Goal: Information Seeking & Learning: Learn about a topic

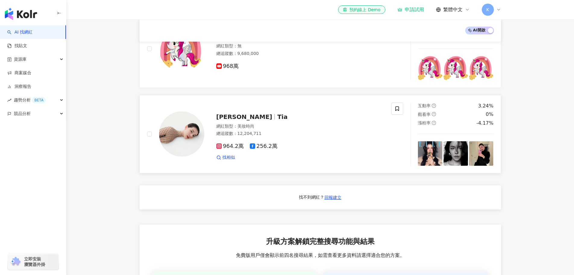
scroll to position [393, 0]
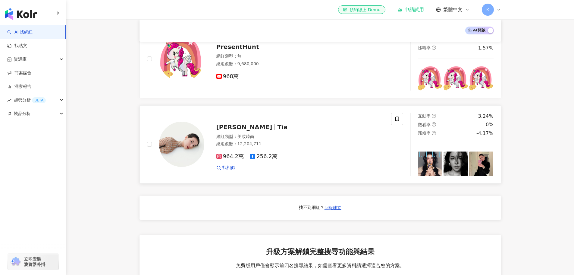
click at [231, 130] on span "李毓芬" at bounding box center [245, 126] width 56 height 7
click at [435, 118] on icon "question-circle" at bounding box center [434, 116] width 4 height 4
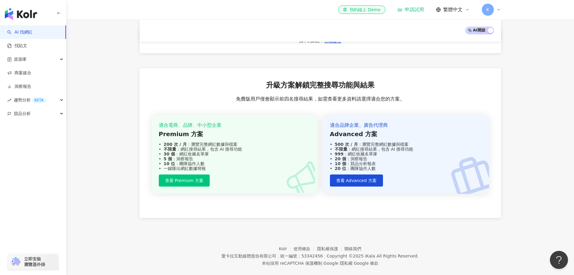
scroll to position [574, 0]
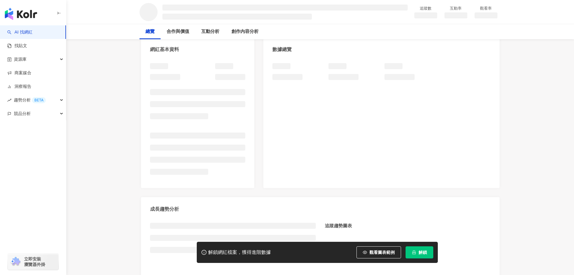
scroll to position [60, 0]
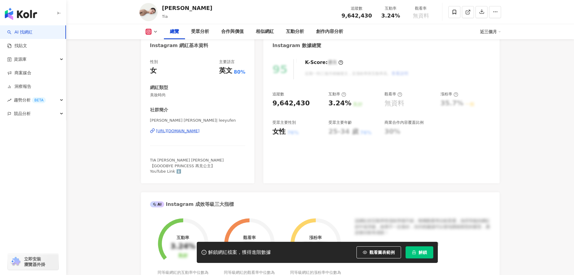
scroll to position [30, 0]
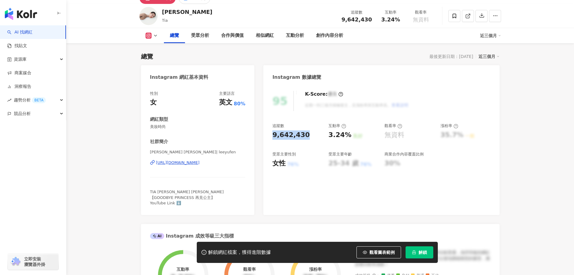
drag, startPoint x: 274, startPoint y: 134, endPoint x: 315, endPoint y: 133, distance: 41.0
click at [315, 133] on div "9,642,430" at bounding box center [298, 134] width 50 height 9
drag, startPoint x: 328, startPoint y: 134, endPoint x: 346, endPoint y: 134, distance: 17.5
click at [346, 134] on div "3.24%" at bounding box center [340, 134] width 23 height 9
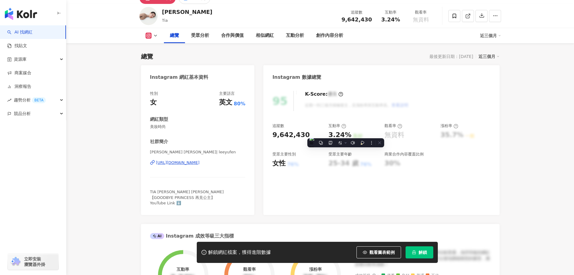
click at [426, 133] on div "無資料" at bounding box center [410, 134] width 50 height 9
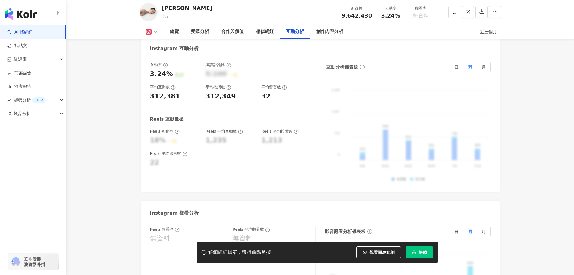
scroll to position [1176, 0]
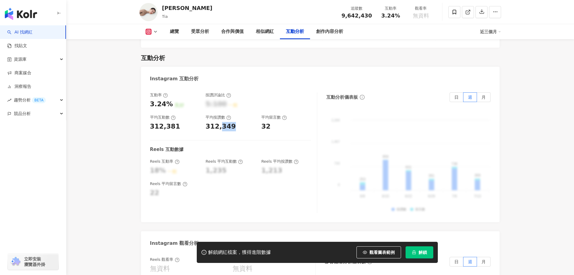
drag, startPoint x: 225, startPoint y: 114, endPoint x: 230, endPoint y: 114, distance: 5.4
click at [230, 122] on div "312,349" at bounding box center [221, 126] width 30 height 9
click at [197, 122] on div "312,381" at bounding box center [175, 126] width 50 height 9
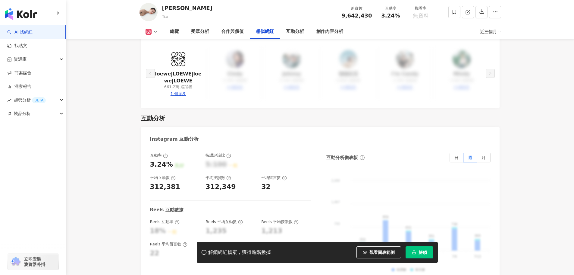
scroll to position [1146, 0]
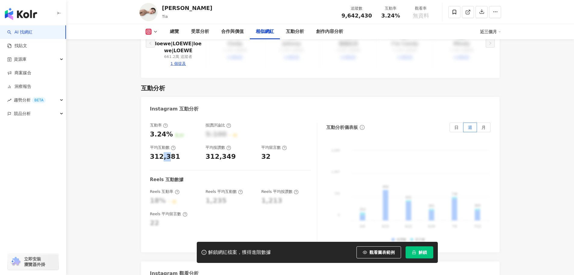
drag, startPoint x: 163, startPoint y: 144, endPoint x: 167, endPoint y: 143, distance: 4.2
click at [167, 152] on div "312,381" at bounding box center [165, 156] width 30 height 9
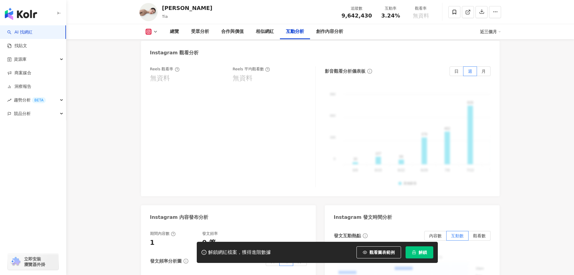
scroll to position [1357, 0]
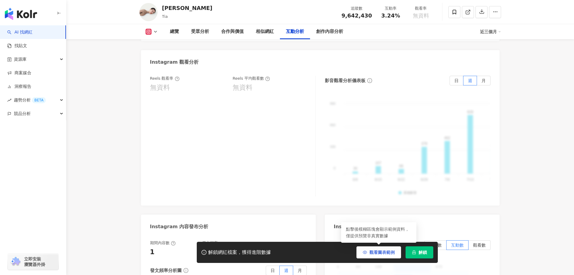
click at [386, 253] on span "觀看圖表範例" at bounding box center [382, 252] width 25 height 5
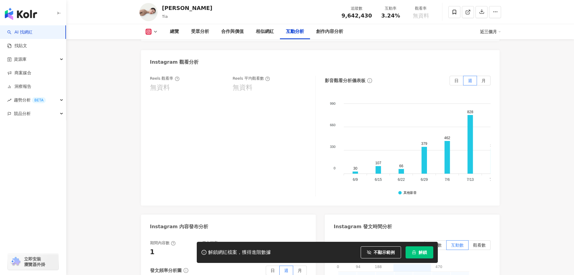
click at [425, 150] on icon at bounding box center [424, 160] width 5 height 27
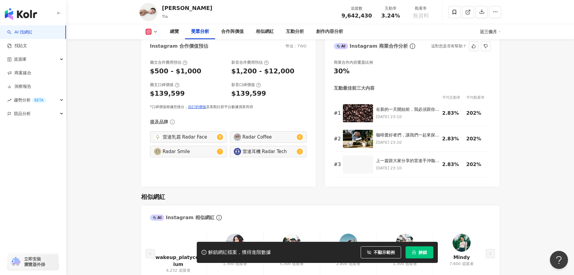
scroll to position [784, 0]
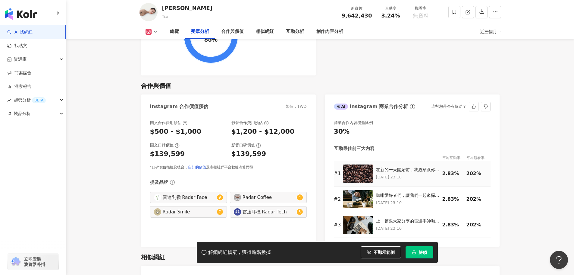
click at [395, 174] on p "[DATE] 23:10" at bounding box center [407, 177] width 63 height 7
click at [382, 167] on div "在新的一天開始前，我必須跟你們分享我的秘密武器：雷達手沖咖啡組！這個組合絕對是我每天清晨的救星！🌟" at bounding box center [407, 170] width 63 height 6
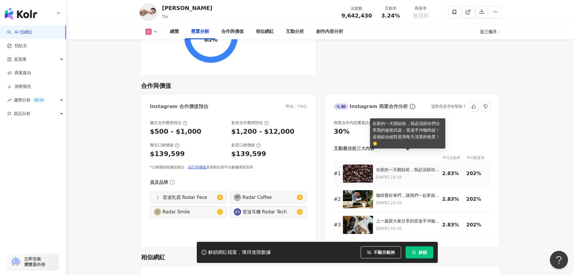
click at [358, 164] on img at bounding box center [358, 173] width 30 height 18
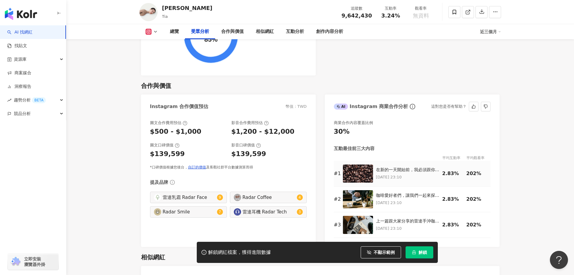
click at [405, 167] on div "在新的一天開始前，我必須跟你們分享我的秘密武器：雷達手沖咖啡組！這個組合絕對是我每天清晨的救星！🌟" at bounding box center [407, 170] width 63 height 6
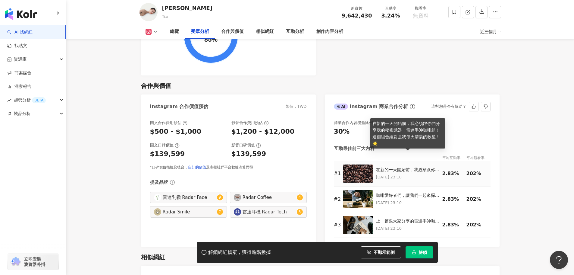
click at [443, 170] on div "2.83%" at bounding box center [453, 173] width 21 height 7
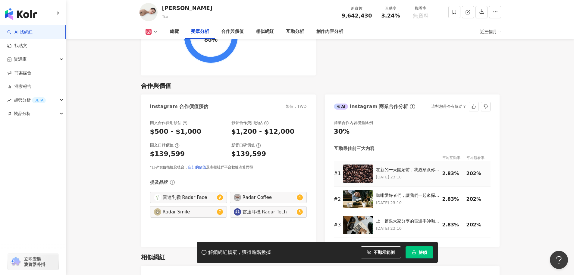
drag, startPoint x: 467, startPoint y: 157, endPoint x: 472, endPoint y: 144, distance: 14.3
click at [468, 161] on tr "# 1 在新的一天開始前，我必須跟你們分享我的秘密武器：雷達手沖咖啡組！這個組合絕對是我每天清晨的救星！🌟 [DATE] 23:10 2.83% 202%" at bounding box center [412, 174] width 157 height 26
click at [472, 155] on div "平均觀看率" at bounding box center [479, 158] width 24 height 6
click at [473, 170] on div "202%" at bounding box center [477, 173] width 21 height 7
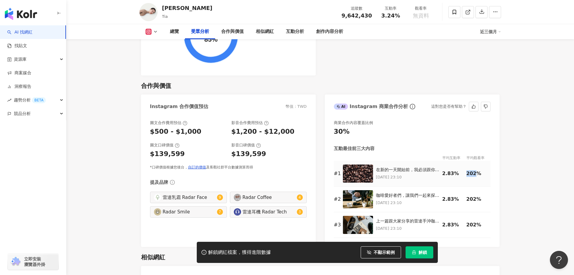
click at [473, 170] on div "202%" at bounding box center [477, 173] width 21 height 7
click at [472, 170] on div "202%" at bounding box center [477, 173] width 21 height 7
click at [472, 161] on td "202%" at bounding box center [479, 174] width 24 height 26
drag, startPoint x: 467, startPoint y: 143, endPoint x: 495, endPoint y: 145, distance: 27.8
click at [495, 145] on div "商業合作內容覆蓋比例 30% 互動最佳前三大內容 平均互動率 平均觀看率 # 1 在新的一天開始前，我必須跟你們分享我的秘密武器：雷達手沖咖啡組！這個組合絕對…" at bounding box center [412, 180] width 175 height 133
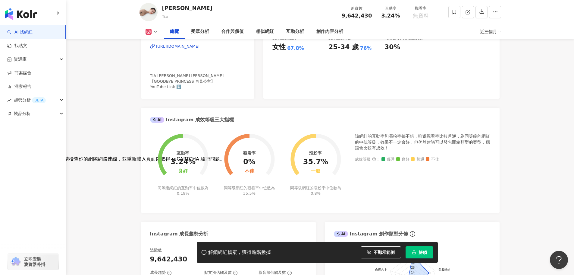
scroll to position [151, 0]
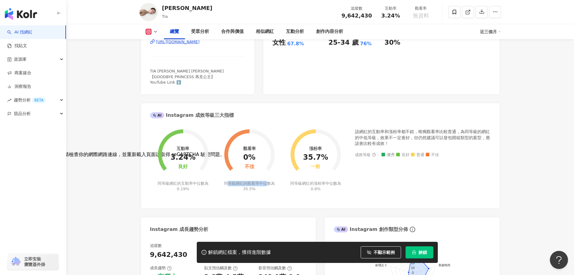
drag, startPoint x: 227, startPoint y: 178, endPoint x: 266, endPoint y: 179, distance: 38.9
click at [266, 181] on div "同等級網紅的觀看率中位數為 35.5%" at bounding box center [249, 186] width 53 height 11
click at [248, 154] on div "0%" at bounding box center [249, 157] width 12 height 8
drag, startPoint x: 244, startPoint y: 147, endPoint x: 242, endPoint y: 134, distance: 13.4
click at [244, 147] on div "觀看率 0% 不佳" at bounding box center [249, 158] width 15 height 24
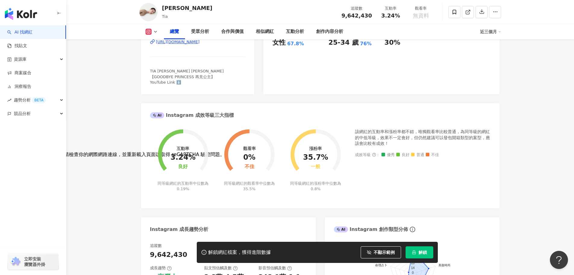
click at [182, 146] on div "互動率" at bounding box center [183, 148] width 13 height 5
click at [214, 150] on foreignobject at bounding box center [183, 150] width 66 height 59
drag, startPoint x: 92, startPoint y: 155, endPoint x: 139, endPoint y: 154, distance: 46.8
click at [139, 154] on div "無法連至 reCAPTCHA 服務。請檢查你的網際網路連線，並重新載入頁面以取得 reCAPTCHA 驗證問題。" at bounding box center [287, 154] width 574 height 5
click at [379, 129] on div "該網紅的互動率和漲粉率都不錯，唯獨觀看率比較普通，為同等級的網紅的中低等級，效果不一定會好，但仍然建議可以發包開箱類型的案型，應該會比較有成效！" at bounding box center [423, 138] width 136 height 18
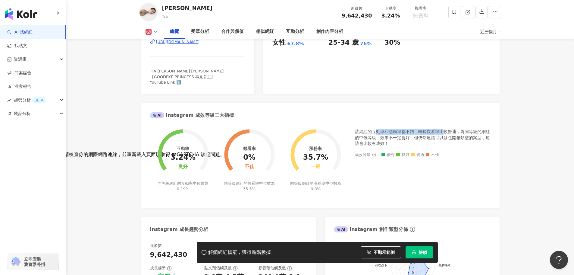
drag, startPoint x: 378, startPoint y: 127, endPoint x: 444, endPoint y: 128, distance: 65.8
click at [444, 129] on div "該網紅的互動率和漲粉率都不錯，唯獨觀看率比較普通，為同等級的網紅的中低等級，效果不一定會好，但仍然建議可以發包開箱類型的案型，應該會比較有成效！" at bounding box center [423, 138] width 136 height 18
click at [379, 130] on div "該網紅的互動率和漲粉率都不錯，唯獨觀看率比較普通，為同等級的網紅的中低等級，效果不一定會好，但仍然建議可以發包開箱類型的案型，應該會比較有成效！" at bounding box center [423, 138] width 136 height 18
click at [368, 129] on div "該網紅的互動率和漲粉率都不錯，唯獨觀看率比較普通，為同等級的網紅的中低等級，效果不一定會好，但仍然建議可以發包開箱類型的案型，應該會比較有成效！" at bounding box center [423, 138] width 136 height 18
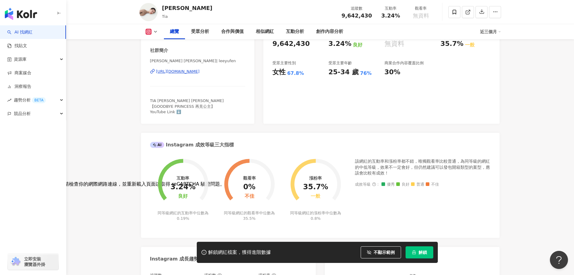
scroll to position [121, 0]
drag, startPoint x: 389, startPoint y: 156, endPoint x: 459, endPoint y: 156, distance: 70.0
click at [459, 159] on div "該網紅的互動率和漲粉率都不錯，唯獨觀看率比較普通，為同等級的網紅的中低等級，效果不一定會好，但仍然建議可以發包開箱類型的案型，應該會比較有成效！" at bounding box center [423, 168] width 136 height 18
click at [381, 163] on div "該網紅的互動率和漲粉率都不錯，唯獨觀看率比較普通，為同等級的網紅的中低等級，效果不一定會好，但仍然建議可以發包開箱類型的案型，應該會比較有成效！" at bounding box center [423, 168] width 136 height 18
drag, startPoint x: 467, startPoint y: 160, endPoint x: 389, endPoint y: 162, distance: 77.5
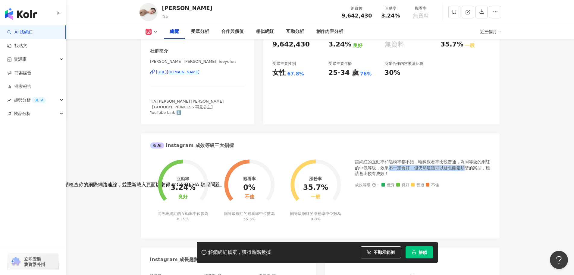
click at [389, 162] on div "該網紅的互動率和漲粉率都不錯，唯獨觀看率比較普通，為同等級的網紅的中低等級，效果不一定會好，但仍然建議可以發包開箱類型的案型，應該會比較有成效！" at bounding box center [423, 168] width 136 height 18
click at [480, 164] on div "該網紅的互動率和漲粉率都不錯，唯獨觀看率比較普通，為同等級的網紅的中低等級，效果不一定會好，但仍然建議可以發包開箱類型的案型，應該會比較有成效！" at bounding box center [423, 168] width 136 height 18
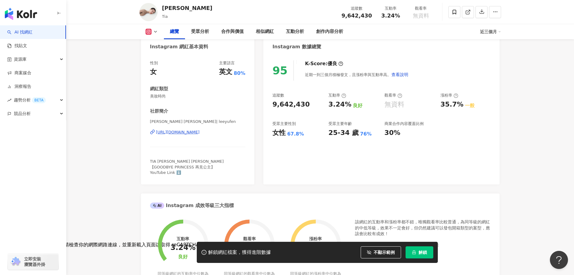
scroll to position [60, 0]
drag, startPoint x: 386, startPoint y: 8, endPoint x: 399, endPoint y: 10, distance: 12.8
click at [399, 10] on div "互動率" at bounding box center [391, 8] width 23 height 6
click at [389, 8] on div "互動率" at bounding box center [391, 8] width 23 height 6
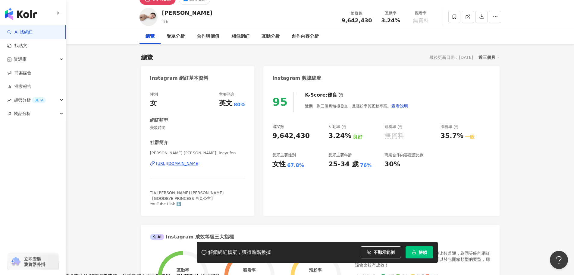
scroll to position [0, 0]
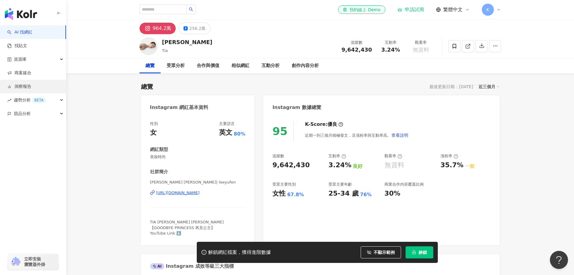
click at [25, 85] on link "洞察報告" at bounding box center [19, 87] width 24 height 6
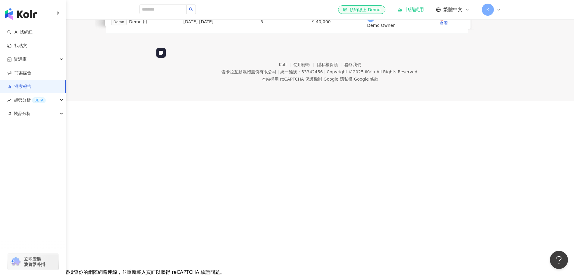
scroll to position [37, 0]
click at [21, 98] on span "趨勢分析 BETA" at bounding box center [30, 100] width 32 height 14
click at [30, 115] on link "Hashtag 排行" at bounding box center [27, 114] width 27 height 6
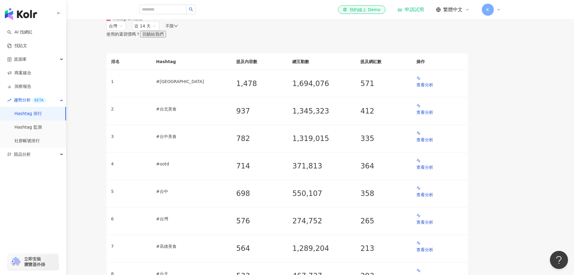
click at [536, 166] on main "Hashtag 趨勢排行 最後更新日期 ： [DATE] Instagram 台灣 近 14 天 不限 使用的還習慣嗎？ 回饋給我們 排名 Hashtag 提…" at bounding box center [287, 237] width 574 height 475
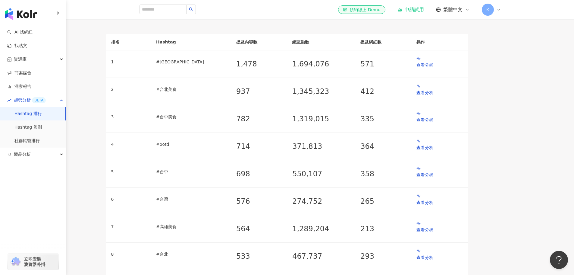
scroll to position [60, 0]
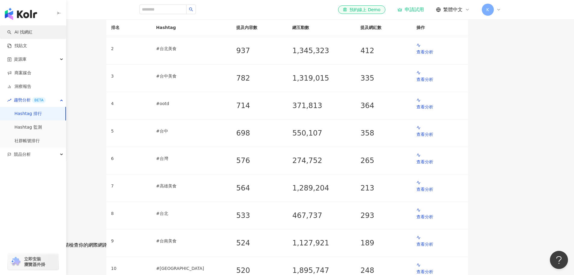
click at [25, 32] on link "AI 找網紅" at bounding box center [19, 32] width 25 height 6
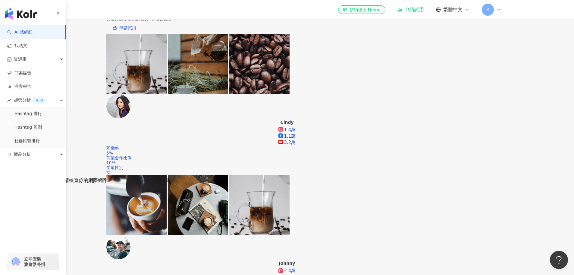
scroll to position [153, 0]
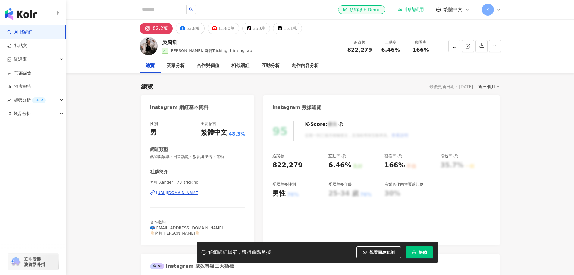
click at [285, 28] on div "15.1萬" at bounding box center [291, 28] width 14 height 8
click at [284, 30] on div "15.1萬" at bounding box center [291, 28] width 14 height 8
click at [284, 29] on div "15.1萬" at bounding box center [291, 28] width 14 height 8
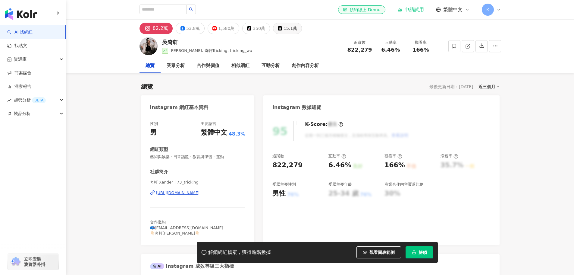
click at [284, 29] on div "15.1萬" at bounding box center [291, 28] width 14 height 8
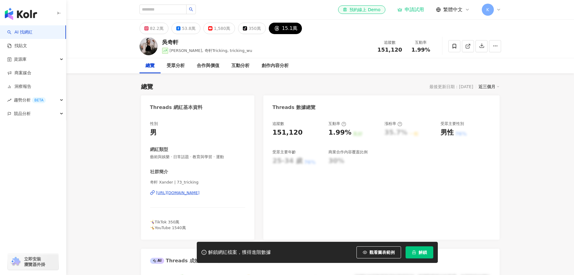
click at [282, 29] on div "15.1萬" at bounding box center [290, 28] width 16 height 8
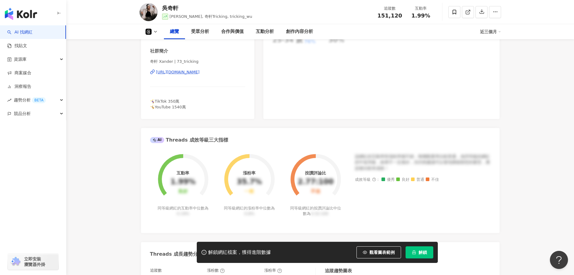
scroll to position [30, 0]
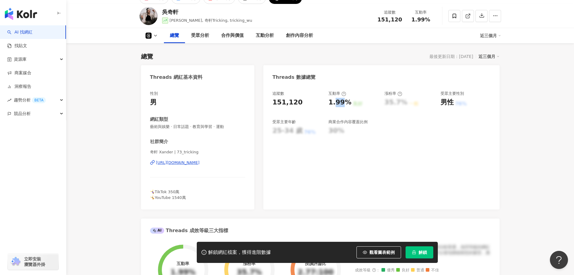
drag, startPoint x: 335, startPoint y: 103, endPoint x: 306, endPoint y: 111, distance: 30.7
click at [343, 103] on div "1.99%" at bounding box center [340, 102] width 23 height 9
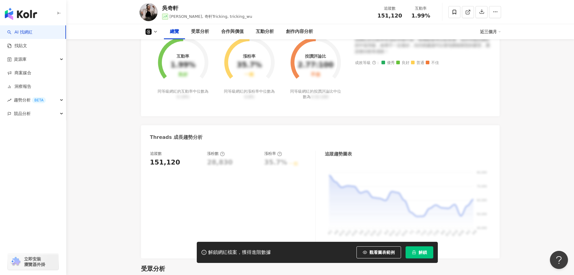
scroll to position [302, 0]
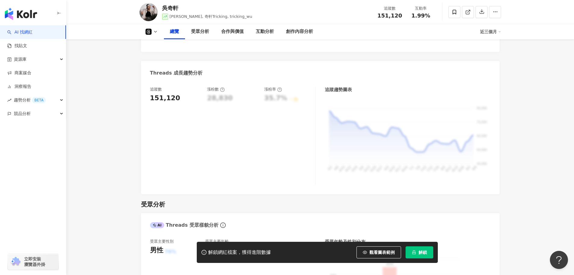
drag, startPoint x: 268, startPoint y: 89, endPoint x: 272, endPoint y: 89, distance: 3.9
click at [272, 89] on div "漲粉率" at bounding box center [273, 89] width 18 height 5
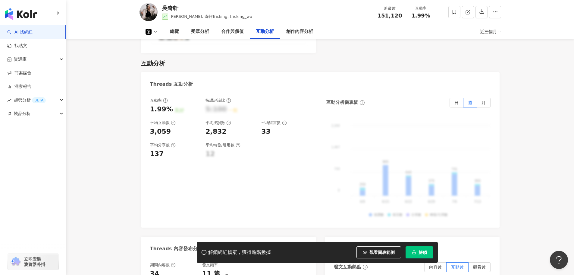
scroll to position [784, 0]
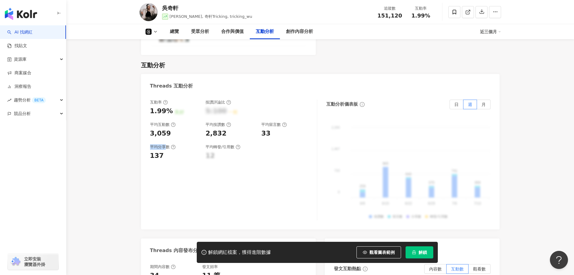
drag, startPoint x: 150, startPoint y: 147, endPoint x: 166, endPoint y: 146, distance: 15.7
click at [166, 146] on div "平均分享數" at bounding box center [163, 146] width 26 height 5
drag, startPoint x: 151, startPoint y: 125, endPoint x: 168, endPoint y: 125, distance: 17.2
click at [168, 125] on div "平均互動數" at bounding box center [163, 124] width 26 height 5
click at [240, 142] on div "互動率 1.99% 良好 按讚評論比 5:100 一般 平均互動數 3,059 平均按讚數 2,832 平均留言數 33 平均分享數 137 平均轉發/引用數…" at bounding box center [233, 160] width 167 height 121
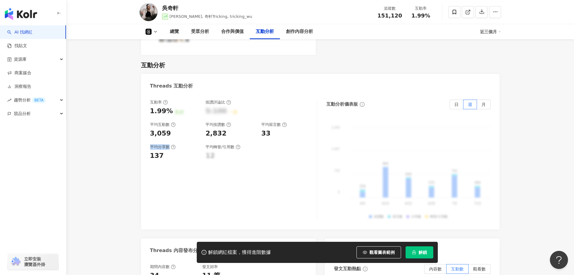
drag, startPoint x: 150, startPoint y: 147, endPoint x: 170, endPoint y: 147, distance: 19.3
click at [170, 147] on div "平均分享數" at bounding box center [163, 146] width 26 height 5
drag, startPoint x: 204, startPoint y: 126, endPoint x: 222, endPoint y: 126, distance: 18.1
click at [222, 126] on div "互動率 1.99% 良好 按讚評論比 5:100 一般 平均互動數 3,059 平均按讚數 2,832 平均留言數 33" at bounding box center [230, 119] width 161 height 39
drag, startPoint x: 260, startPoint y: 125, endPoint x: 280, endPoint y: 125, distance: 20.8
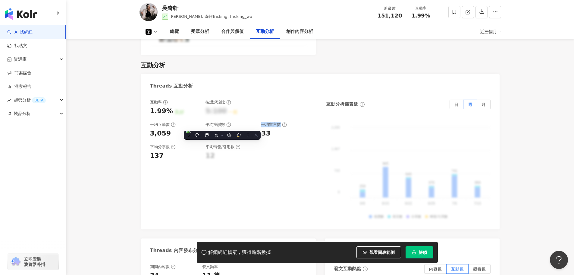
click at [280, 125] on div "互動率 1.99% 良好 按讚評論比 5:100 一般 平均互動數 3,059 平均按讚數 2,832 平均留言數 33" at bounding box center [230, 119] width 161 height 39
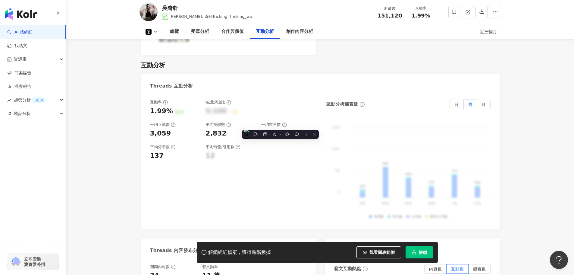
click at [220, 174] on div "互動率 1.99% 良好 按讚評論比 5:100 一般 平均互動數 3,059 平均按讚數 2,832 平均留言數 33 平均分享數 137 平均轉發/引用數…" at bounding box center [233, 160] width 167 height 121
